Goal: Use online tool/utility: Utilize a website feature to perform a specific function

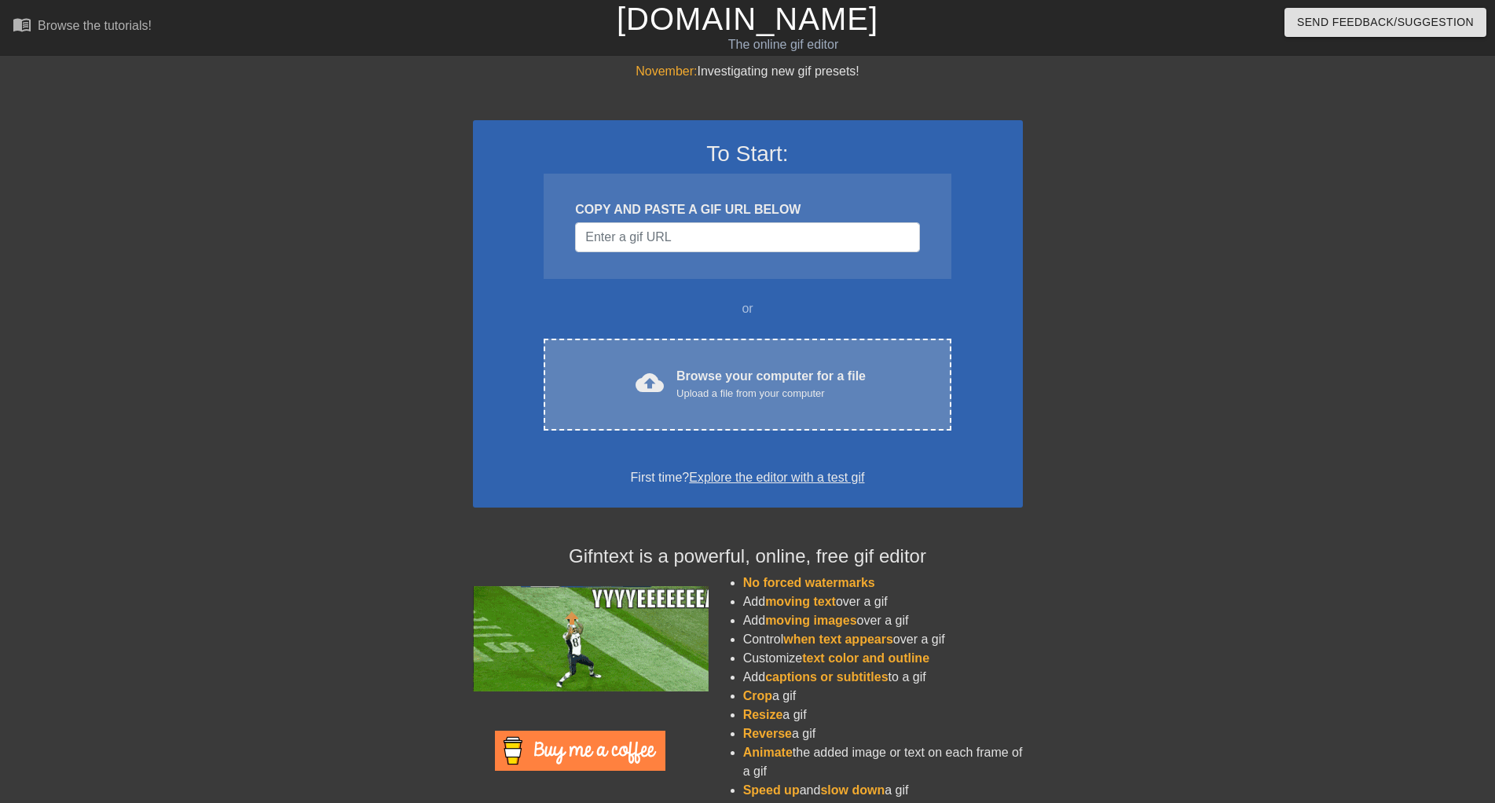
click at [719, 383] on div "Browse your computer for a file Upload a file from your computer" at bounding box center [770, 384] width 189 height 35
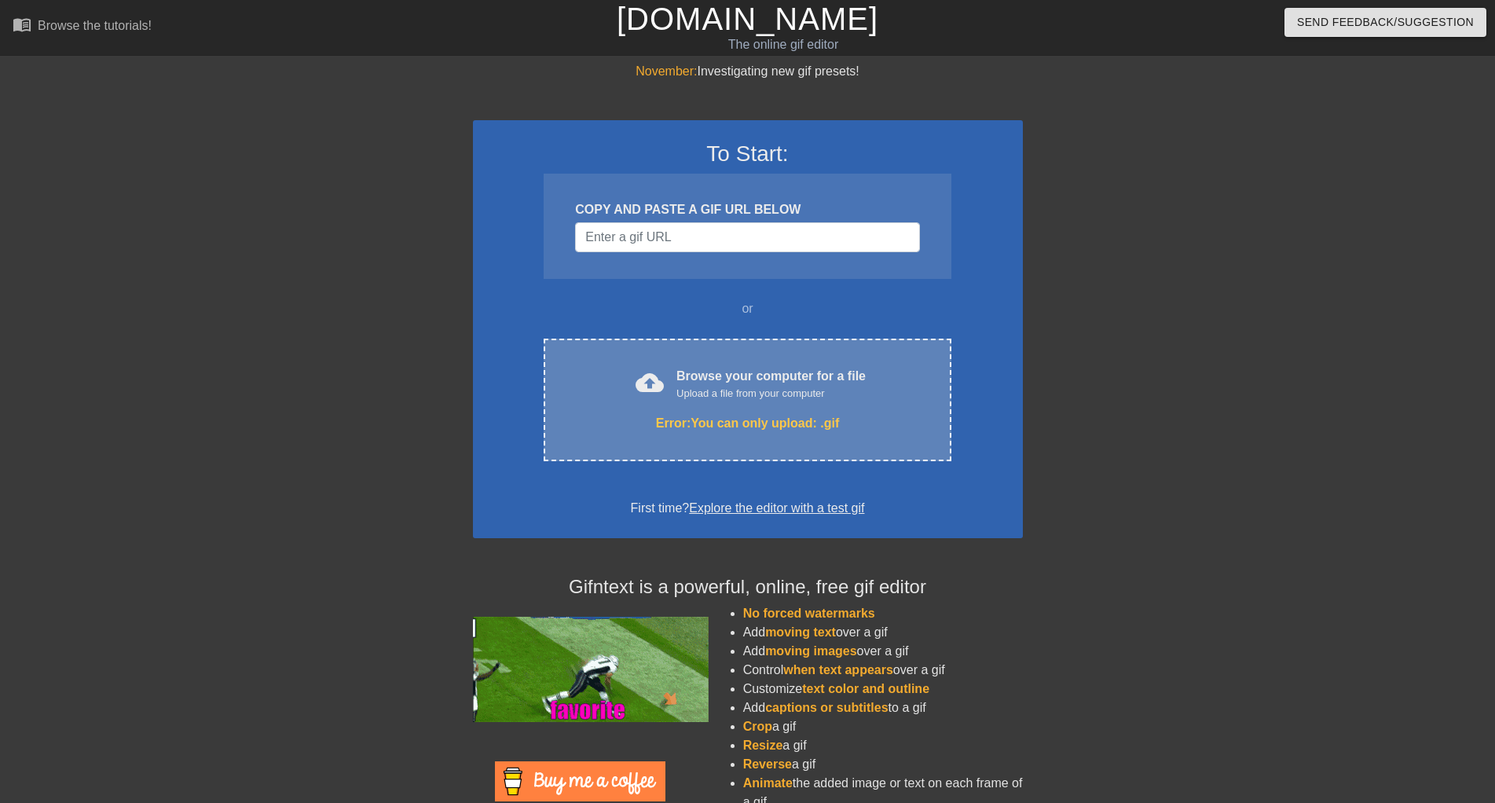
click at [815, 426] on div "Error: You can only upload: .gif" at bounding box center [746, 423] width 341 height 19
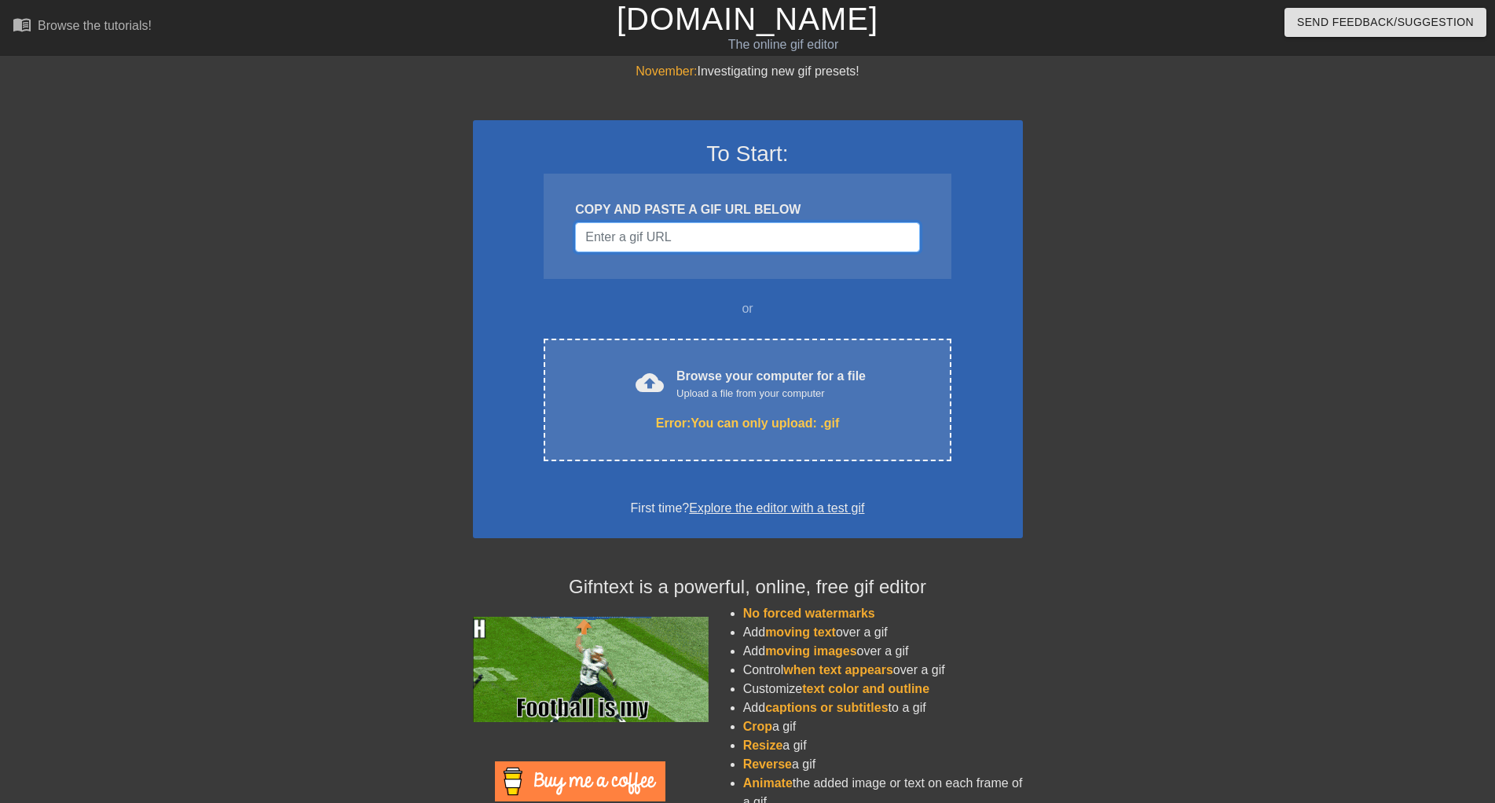
click at [659, 238] on input "Username" at bounding box center [747, 237] width 344 height 30
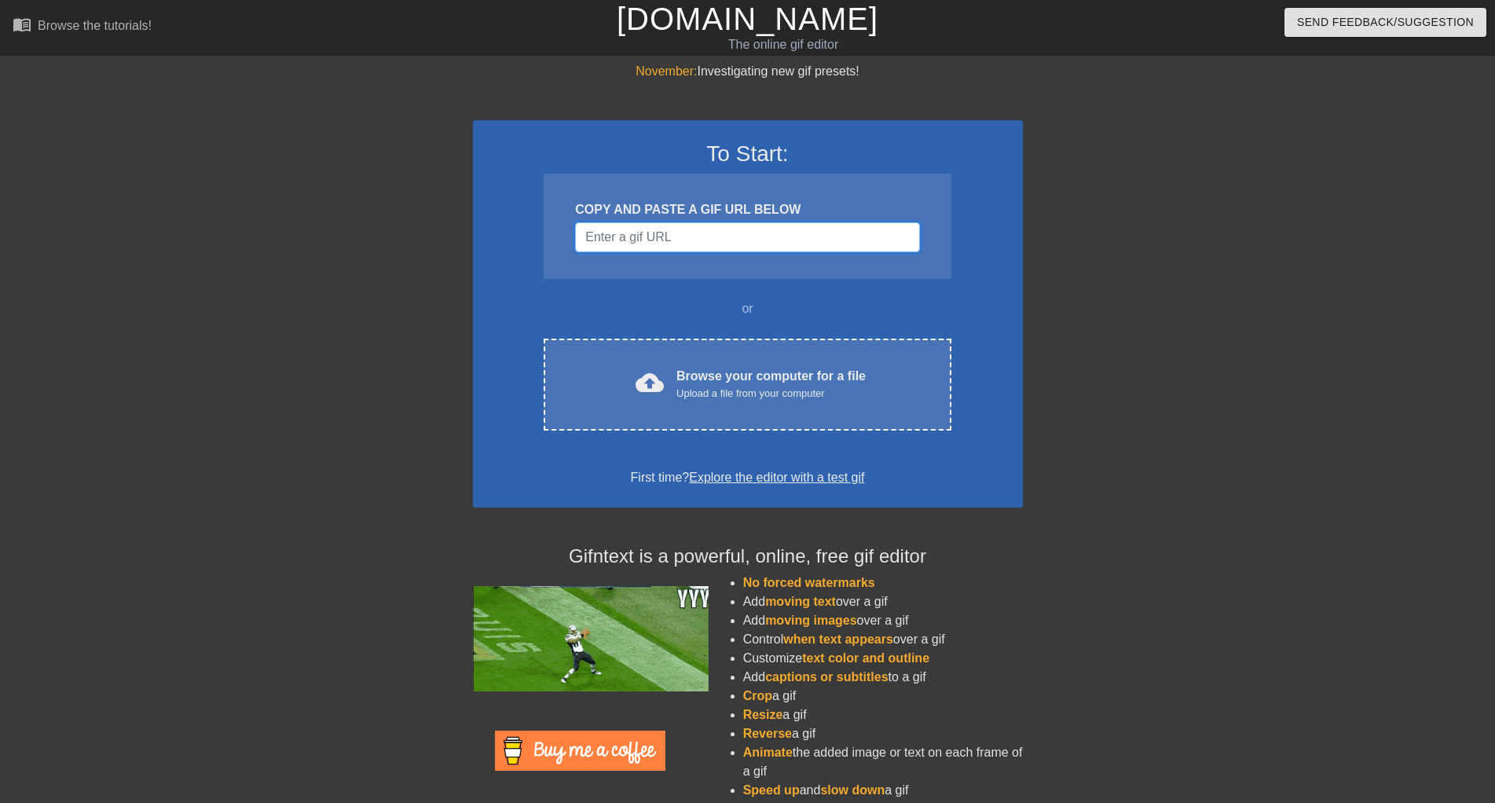
click at [659, 236] on input "Username" at bounding box center [747, 237] width 344 height 30
